Goal: Information Seeking & Learning: Learn about a topic

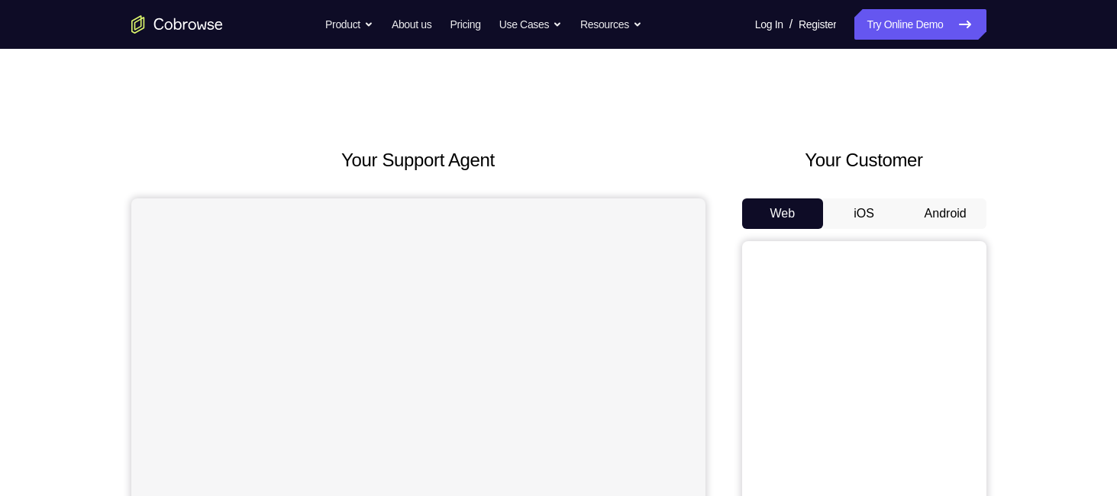
click at [945, 208] on button "Android" at bounding box center [946, 213] width 82 height 31
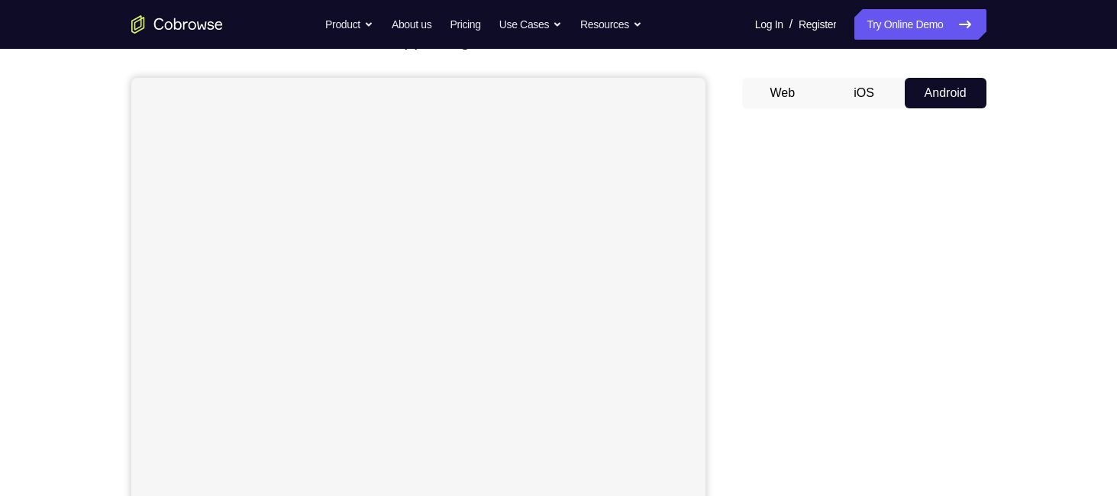
scroll to position [229, 0]
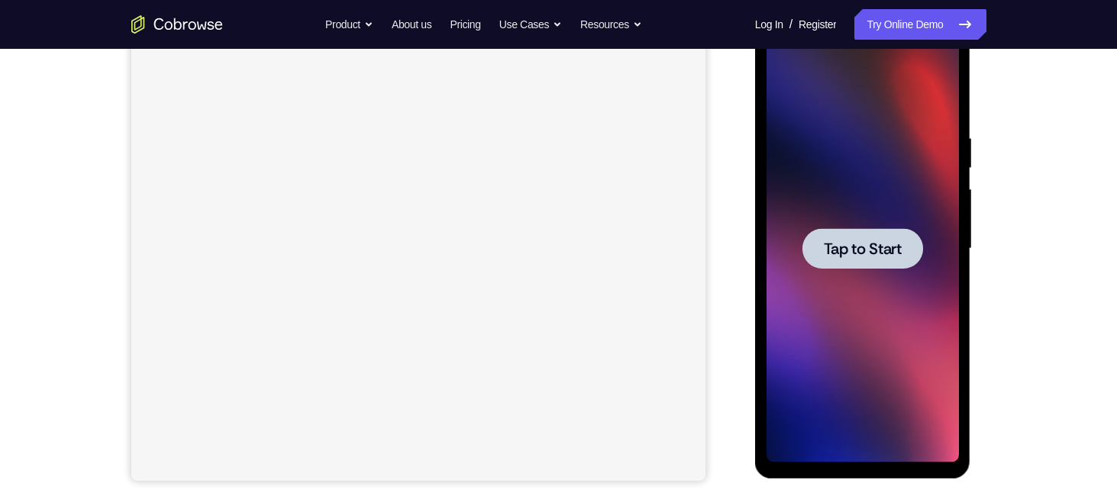
click at [883, 234] on div at bounding box center [862, 248] width 121 height 40
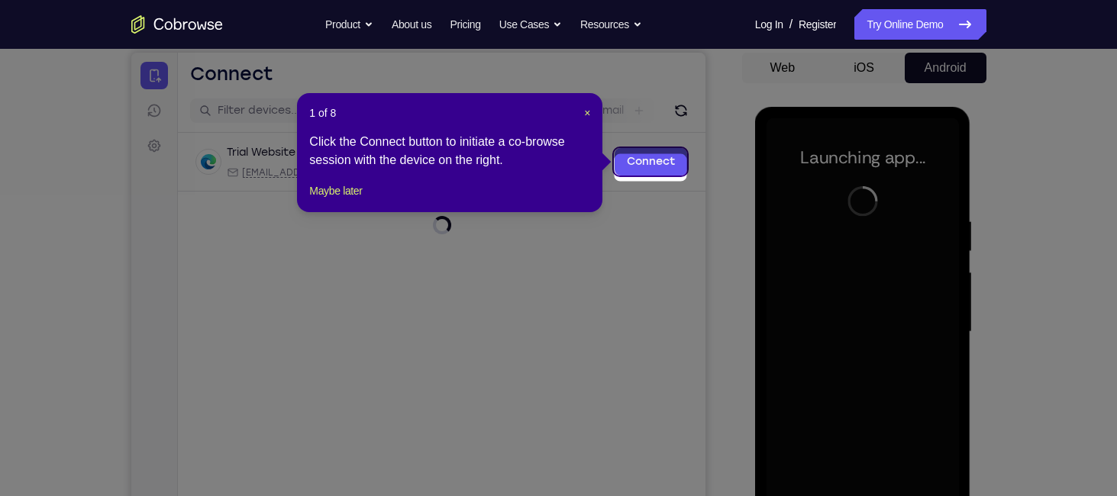
scroll to position [140, 0]
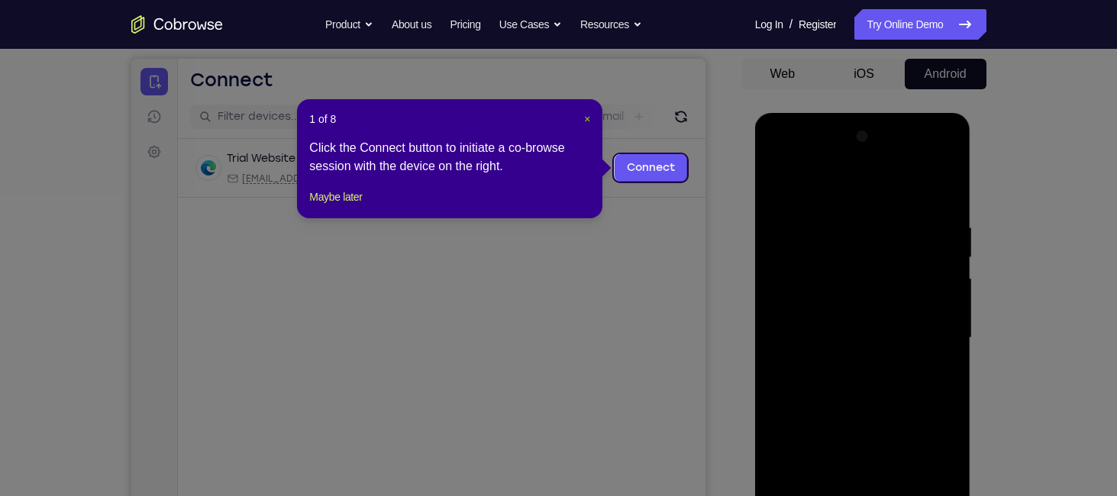
click at [586, 116] on span "×" at bounding box center [587, 119] width 6 height 12
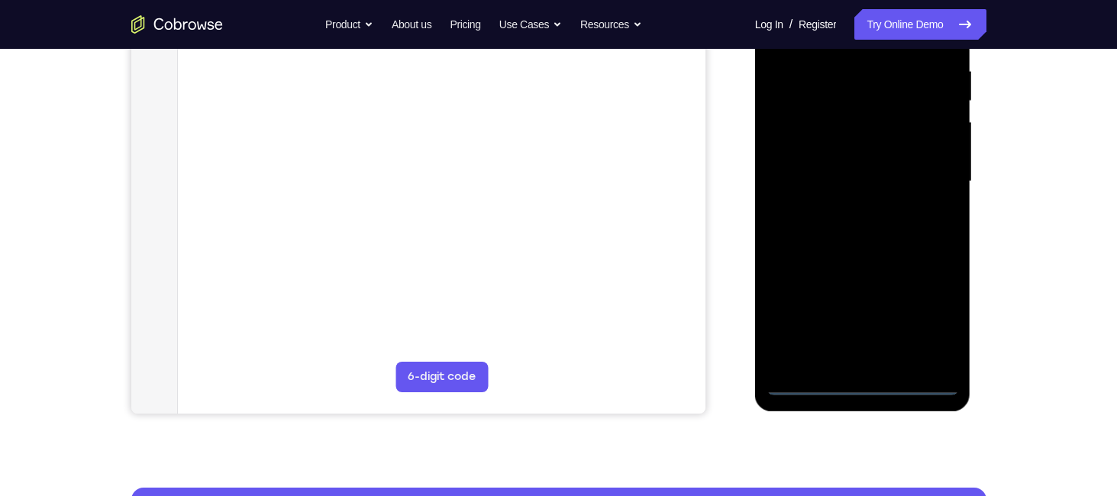
scroll to position [298, 0]
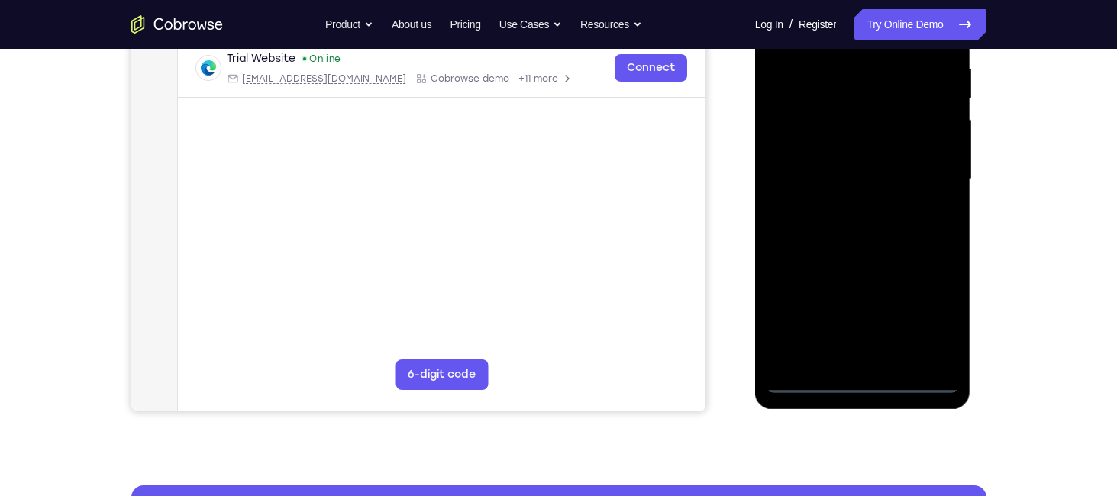
click at [859, 390] on div at bounding box center [862, 179] width 192 height 427
click at [931, 318] on div at bounding box center [862, 179] width 192 height 427
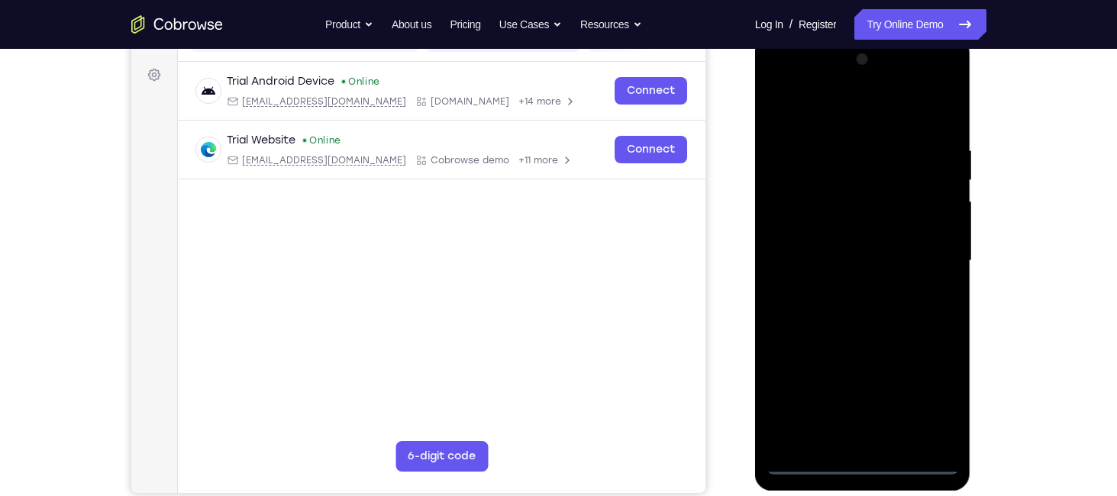
scroll to position [217, 0]
click at [871, 112] on div at bounding box center [862, 260] width 192 height 427
click at [926, 258] on div at bounding box center [862, 260] width 192 height 427
click at [850, 290] on div at bounding box center [862, 260] width 192 height 427
click at [849, 252] on div at bounding box center [862, 260] width 192 height 427
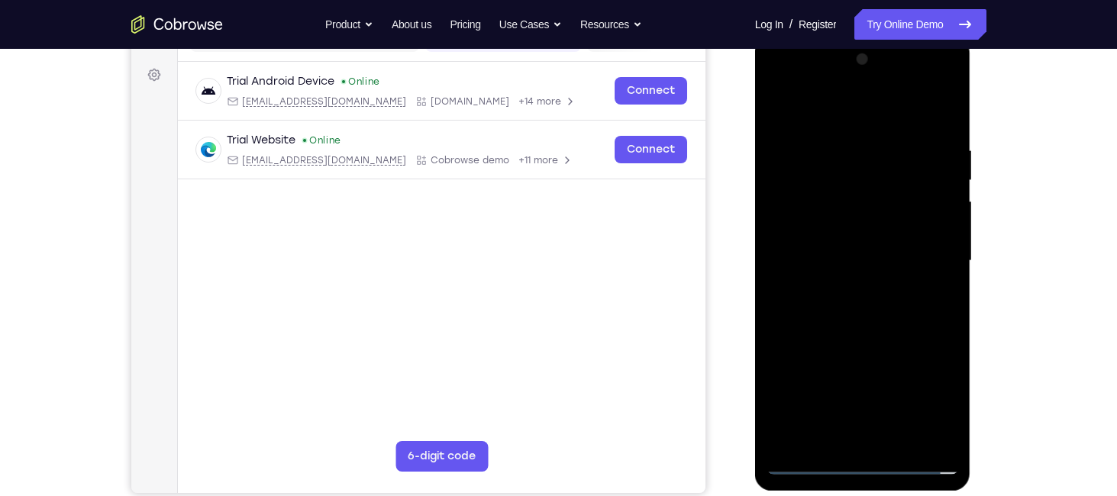
click at [834, 229] on div at bounding box center [862, 260] width 192 height 427
click at [843, 268] on div at bounding box center [862, 260] width 192 height 427
click at [846, 300] on div at bounding box center [862, 260] width 192 height 427
click at [946, 126] on div at bounding box center [862, 260] width 192 height 427
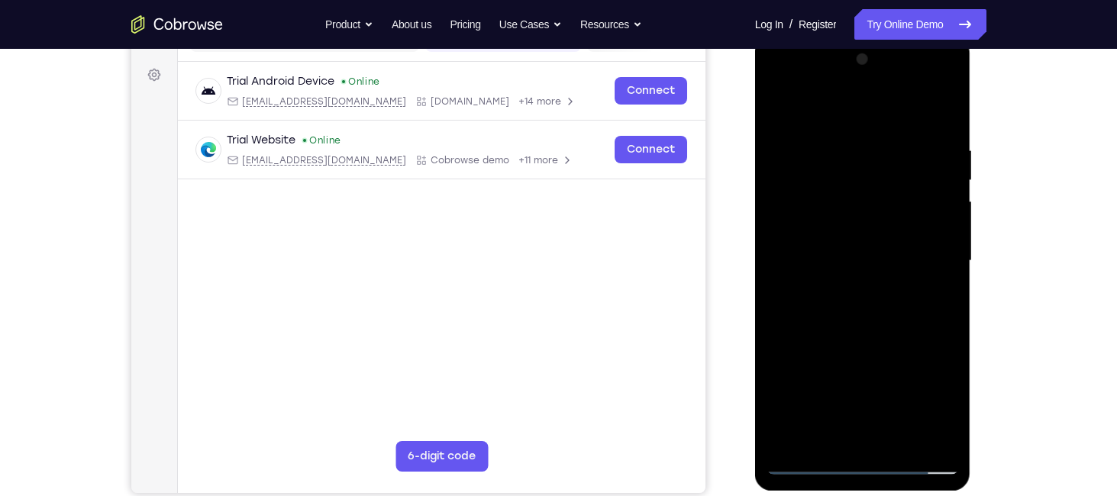
click at [947, 108] on div at bounding box center [862, 260] width 192 height 427
drag, startPoint x: 880, startPoint y: 149, endPoint x: 889, endPoint y: 408, distance: 258.9
click at [889, 408] on div at bounding box center [862, 260] width 192 height 427
drag, startPoint x: 880, startPoint y: 147, endPoint x: 886, endPoint y: 395, distance: 247.4
click at [886, 395] on div at bounding box center [862, 260] width 192 height 427
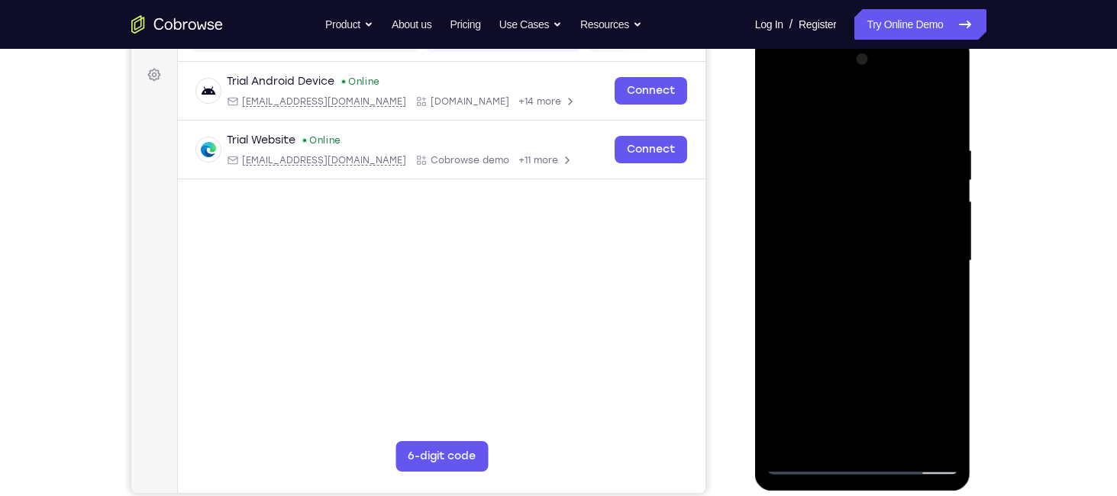
click at [821, 372] on div at bounding box center [862, 260] width 192 height 427
click at [925, 318] on div at bounding box center [862, 260] width 192 height 427
click at [780, 105] on div at bounding box center [862, 260] width 192 height 427
click at [792, 281] on div at bounding box center [862, 260] width 192 height 427
click at [941, 222] on div at bounding box center [862, 260] width 192 height 427
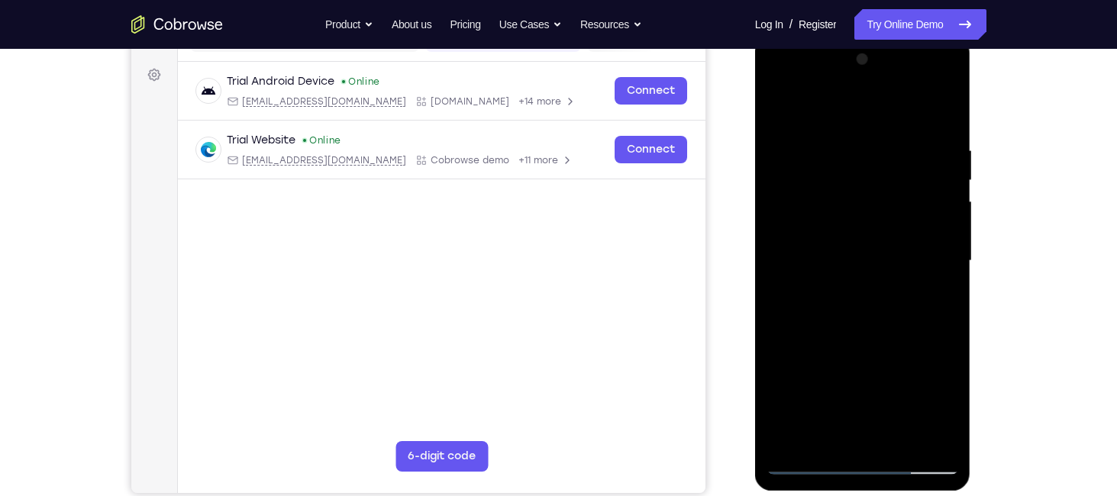
click at [941, 222] on div at bounding box center [862, 260] width 192 height 427
click at [944, 72] on div at bounding box center [862, 260] width 192 height 427
click at [786, 453] on div at bounding box center [862, 260] width 192 height 427
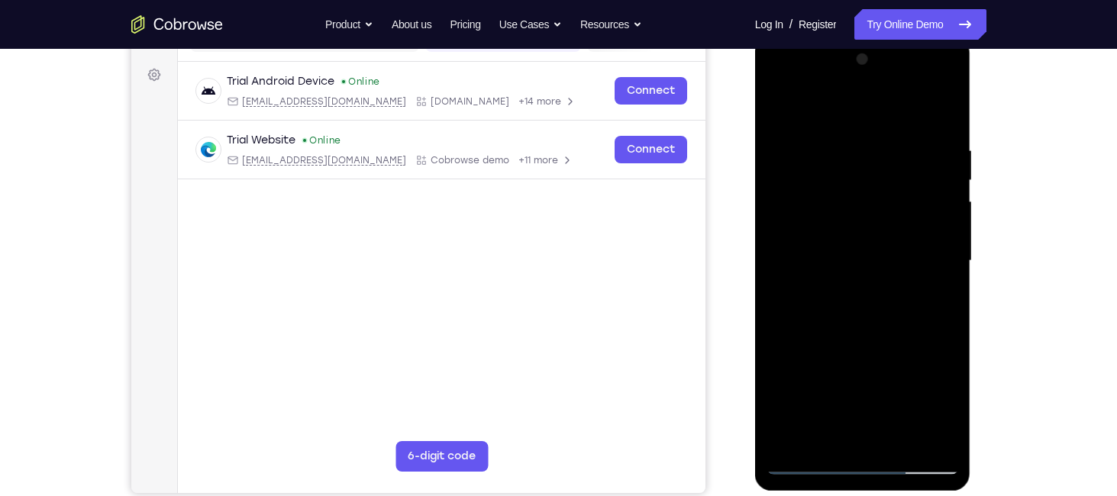
click at [790, 437] on div at bounding box center [862, 260] width 192 height 427
drag, startPoint x: 900, startPoint y: 233, endPoint x: 892, endPoint y: 159, distance: 74.4
click at [892, 159] on div at bounding box center [862, 260] width 192 height 427
drag, startPoint x: 863, startPoint y: 379, endPoint x: 847, endPoint y: 208, distance: 171.7
click at [847, 208] on div at bounding box center [862, 260] width 192 height 427
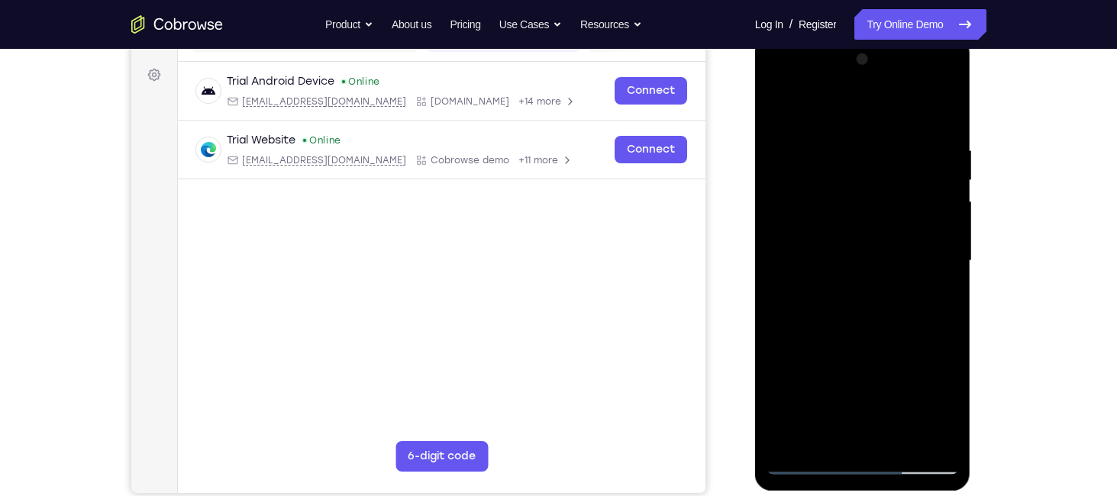
drag, startPoint x: 859, startPoint y: 345, endPoint x: 855, endPoint y: 196, distance: 148.9
click at [855, 196] on div at bounding box center [862, 260] width 192 height 427
drag, startPoint x: 874, startPoint y: 250, endPoint x: 864, endPoint y: 198, distance: 52.8
click at [864, 198] on div at bounding box center [862, 260] width 192 height 427
drag, startPoint x: 877, startPoint y: 370, endPoint x: 861, endPoint y: 159, distance: 212.0
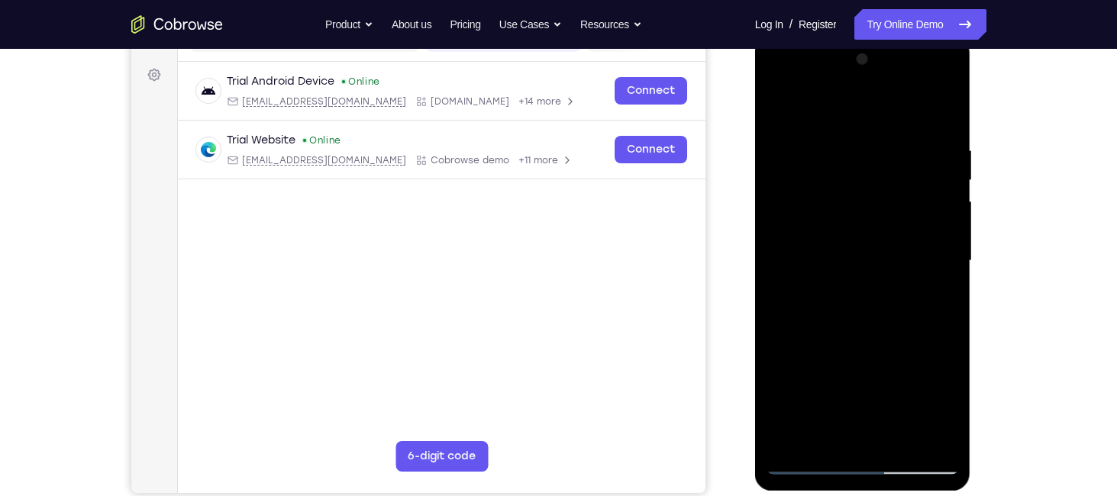
click at [861, 159] on div at bounding box center [862, 260] width 192 height 427
drag, startPoint x: 875, startPoint y: 305, endPoint x: 860, endPoint y: 111, distance: 193.7
click at [860, 111] on div at bounding box center [862, 260] width 192 height 427
drag, startPoint x: 871, startPoint y: 344, endPoint x: 870, endPoint y: 111, distance: 233.6
click at [870, 111] on div at bounding box center [862, 260] width 192 height 427
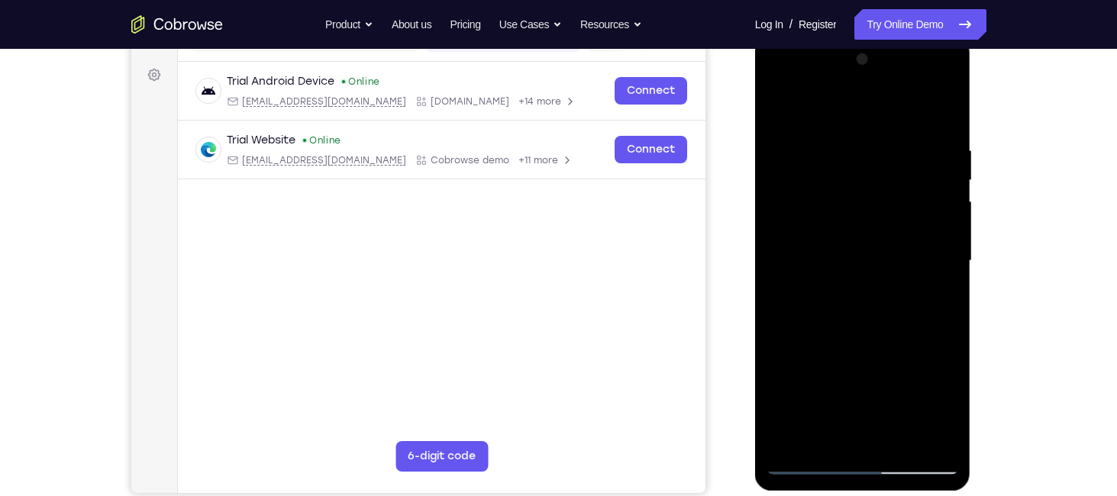
drag, startPoint x: 877, startPoint y: 344, endPoint x: 874, endPoint y: 169, distance: 175.6
click at [874, 169] on div at bounding box center [862, 260] width 192 height 427
drag, startPoint x: 905, startPoint y: 260, endPoint x: 755, endPoint y: 231, distance: 152.3
click at [755, 231] on div at bounding box center [863, 263] width 216 height 455
drag, startPoint x: 825, startPoint y: 234, endPoint x: 724, endPoint y: 236, distance: 100.8
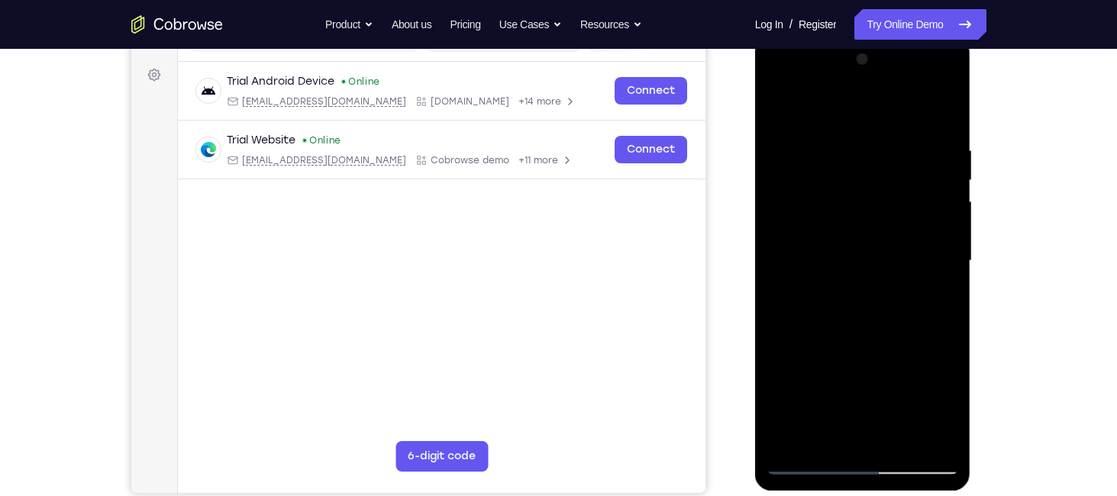
click at [755, 236] on html "Online web based iOS Simulators and Android Emulators. Run iPhone, iPad, Mobile…" at bounding box center [864, 265] width 218 height 458
drag, startPoint x: 859, startPoint y: 230, endPoint x: 842, endPoint y: 24, distance: 206.1
click at [842, 36] on html "Online web based iOS Simulators and Android Emulators. Run iPhone, iPad, Mobile…" at bounding box center [864, 265] width 218 height 458
drag, startPoint x: 889, startPoint y: 261, endPoint x: 885, endPoint y: 308, distance: 46.7
click at [885, 308] on div at bounding box center [862, 260] width 192 height 427
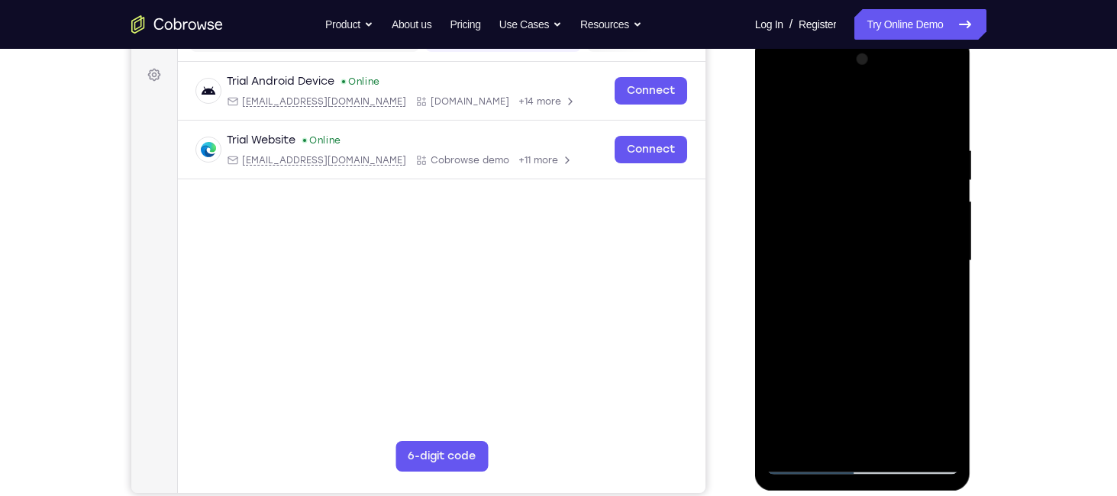
drag, startPoint x: 885, startPoint y: 308, endPoint x: 918, endPoint y: 34, distance: 275.2
click at [918, 36] on html "Online web based iOS Simulators and Android Emulators. Run iPhone, iPad, Mobile…" at bounding box center [864, 265] width 218 height 458
drag, startPoint x: 881, startPoint y: 244, endPoint x: 926, endPoint y: -16, distance: 264.2
click at [926, 36] on html "Online web based iOS Simulators and Android Emulators. Run iPhone, iPad, Mobile…" at bounding box center [864, 265] width 218 height 458
drag, startPoint x: 892, startPoint y: 161, endPoint x: 890, endPoint y: 149, distance: 12.4
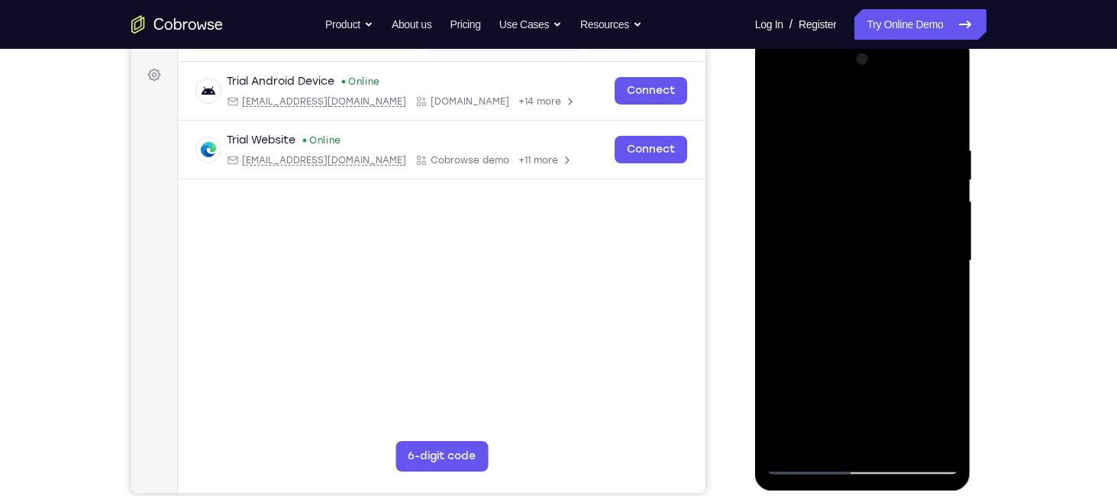
click at [890, 149] on div at bounding box center [862, 260] width 192 height 427
click at [834, 358] on div at bounding box center [862, 260] width 192 height 427
click at [855, 356] on div at bounding box center [862, 260] width 192 height 427
drag, startPoint x: 859, startPoint y: 328, endPoint x: 857, endPoint y: 147, distance: 180.9
click at [857, 147] on div at bounding box center [862, 260] width 192 height 427
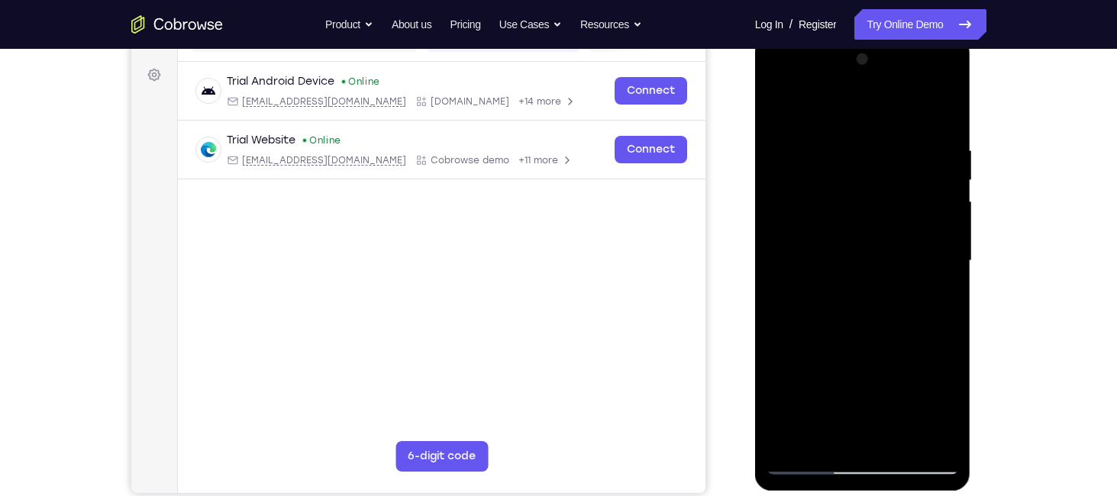
drag, startPoint x: 868, startPoint y: 196, endPoint x: 860, endPoint y: 303, distance: 107.1
click at [860, 303] on div at bounding box center [862, 260] width 192 height 427
drag, startPoint x: 914, startPoint y: 393, endPoint x: 892, endPoint y: 101, distance: 293.2
click at [892, 101] on div at bounding box center [862, 260] width 192 height 427
drag, startPoint x: 885, startPoint y: 263, endPoint x: 894, endPoint y: -87, distance: 350.5
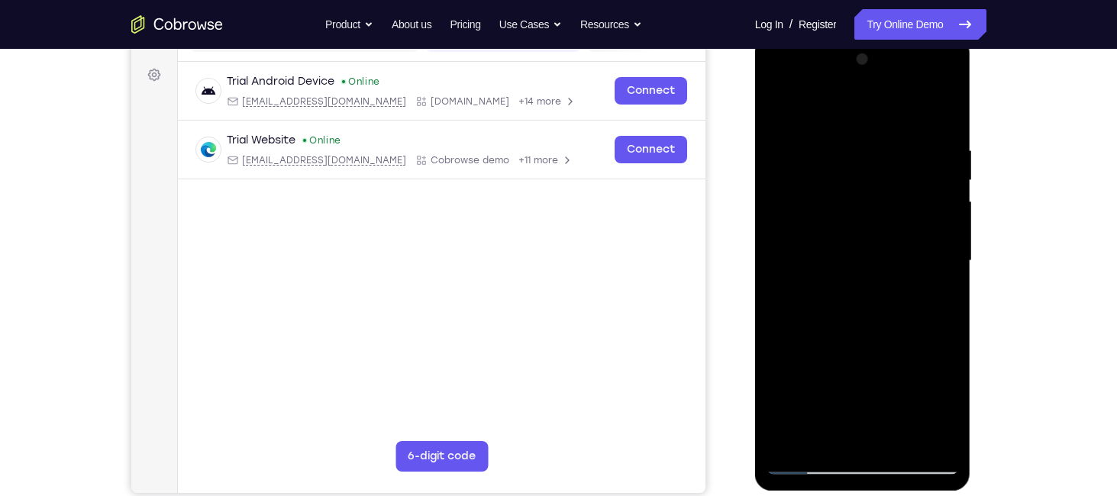
click at [894, 36] on html "Online web based iOS Simulators and Android Emulators. Run iPhone, iPad, Mobile…" at bounding box center [864, 265] width 218 height 458
drag, startPoint x: 887, startPoint y: 275, endPoint x: 876, endPoint y: 60, distance: 215.6
click at [876, 60] on div at bounding box center [862, 260] width 192 height 427
drag, startPoint x: 890, startPoint y: 358, endPoint x: 879, endPoint y: 211, distance: 147.0
click at [879, 211] on div at bounding box center [862, 260] width 192 height 427
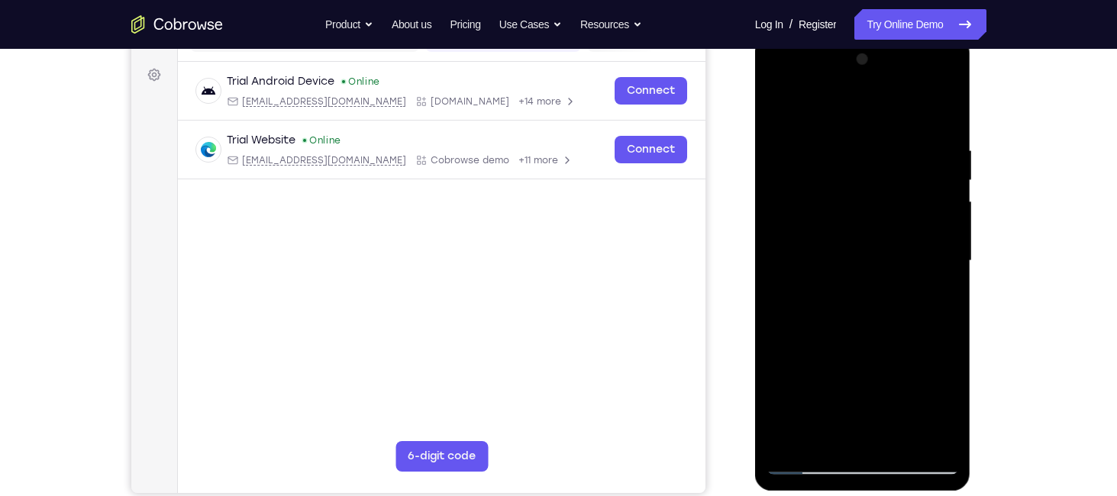
drag, startPoint x: 879, startPoint y: 211, endPoint x: 886, endPoint y: -1, distance: 212.3
click at [886, 36] on html "Online web based iOS Simulators and Android Emulators. Run iPhone, iPad, Mobile…" at bounding box center [864, 265] width 218 height 458
drag, startPoint x: 839, startPoint y: 279, endPoint x: 852, endPoint y: 34, distance: 246.1
click at [852, 36] on html "Online web based iOS Simulators and Android Emulators. Run iPhone, iPad, Mobile…" at bounding box center [864, 265] width 218 height 458
drag, startPoint x: 849, startPoint y: 230, endPoint x: 1606, endPoint y: 40, distance: 780.5
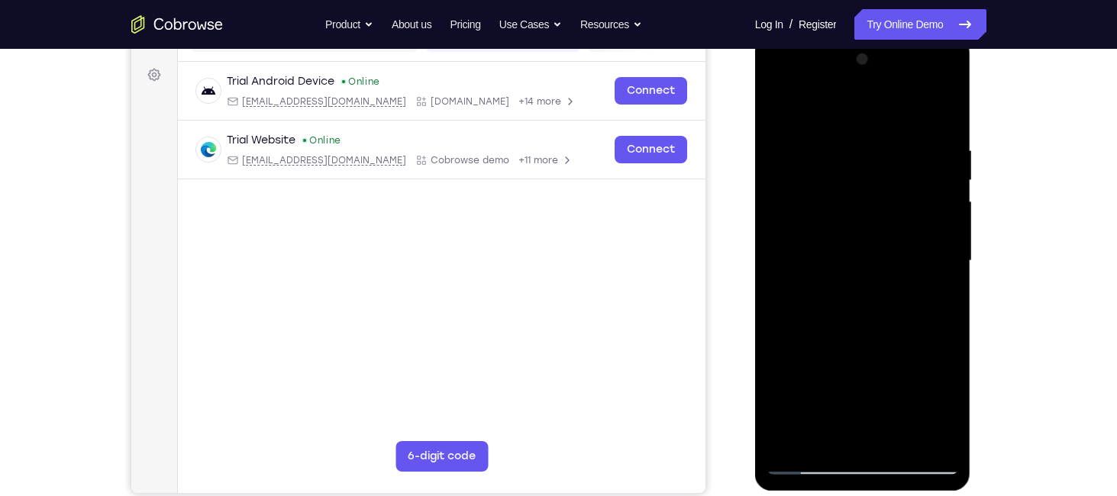
click at [851, 36] on html "Online web based iOS Simulators and Android Emulators. Run iPhone, iPad, Mobile…" at bounding box center [864, 265] width 218 height 458
click at [784, 447] on div at bounding box center [862, 260] width 192 height 427
click at [817, 440] on div at bounding box center [862, 260] width 192 height 427
click at [929, 438] on div at bounding box center [862, 260] width 192 height 427
click at [866, 240] on div at bounding box center [862, 260] width 192 height 427
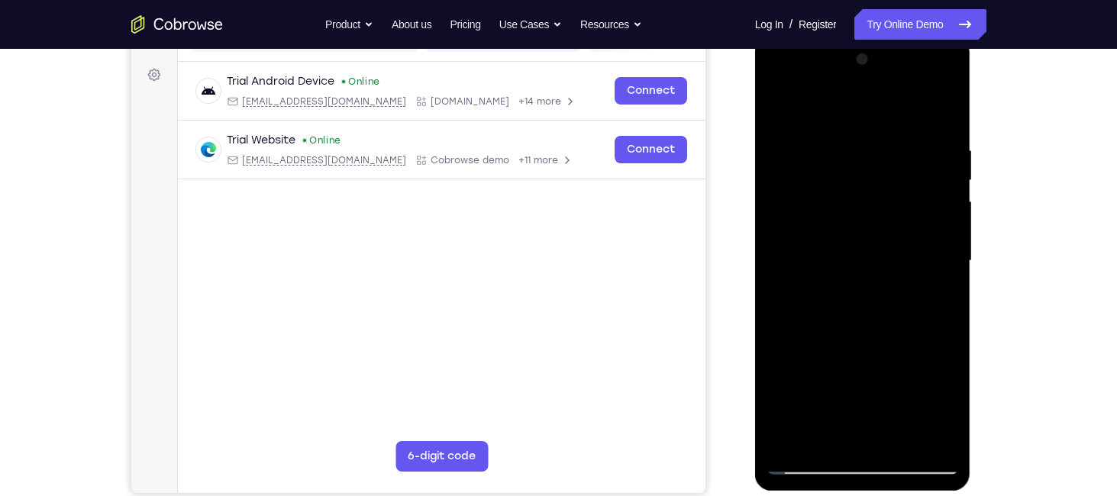
drag, startPoint x: 862, startPoint y: 346, endPoint x: 867, endPoint y: 62, distance: 284.0
click at [867, 62] on div at bounding box center [862, 260] width 192 height 427
drag, startPoint x: 859, startPoint y: 273, endPoint x: 863, endPoint y: 535, distance: 261.9
click at [863, 494] on html "Online web based iOS Simulators and Android Emulators. Run iPhone, iPad, Mobile…" at bounding box center [864, 265] width 218 height 458
drag, startPoint x: 862, startPoint y: 327, endPoint x: 865, endPoint y: 535, distance: 207.6
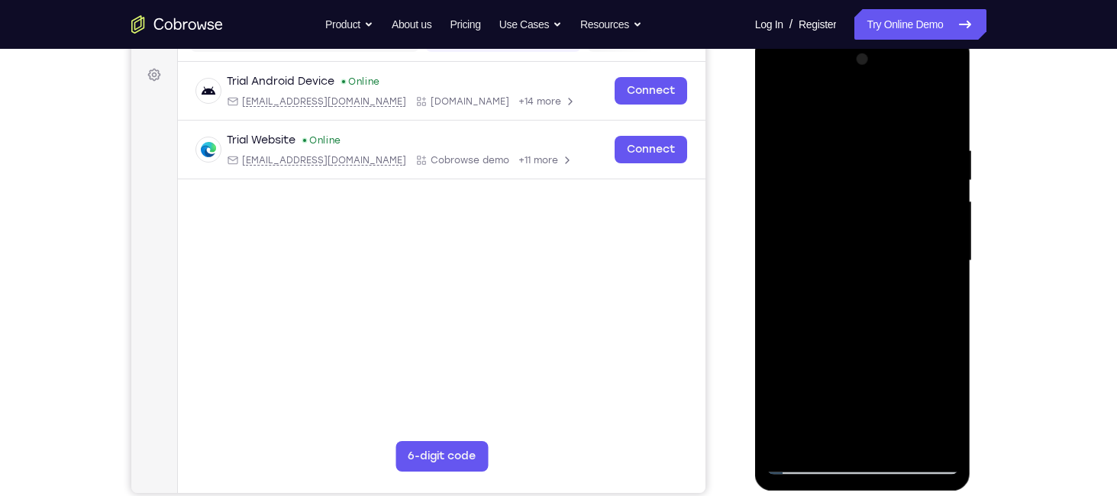
click at [865, 494] on html "Online web based iOS Simulators and Android Emulators. Run iPhone, iPad, Mobile…" at bounding box center [864, 265] width 218 height 458
click at [799, 318] on div at bounding box center [862, 260] width 192 height 427
click at [860, 280] on div at bounding box center [862, 260] width 192 height 427
click at [925, 272] on div at bounding box center [862, 260] width 192 height 427
click at [847, 268] on div at bounding box center [862, 260] width 192 height 427
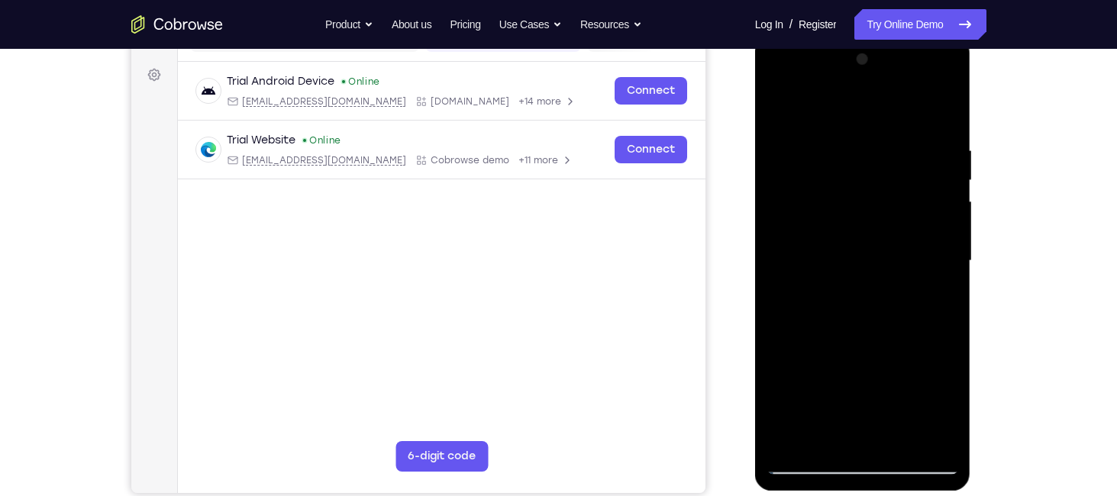
click at [813, 270] on div at bounding box center [862, 260] width 192 height 427
click at [795, 439] on div at bounding box center [862, 260] width 192 height 427
click at [821, 432] on div at bounding box center [862, 260] width 192 height 427
click at [809, 152] on div at bounding box center [862, 260] width 192 height 427
